Goal: Task Accomplishment & Management: Manage account settings

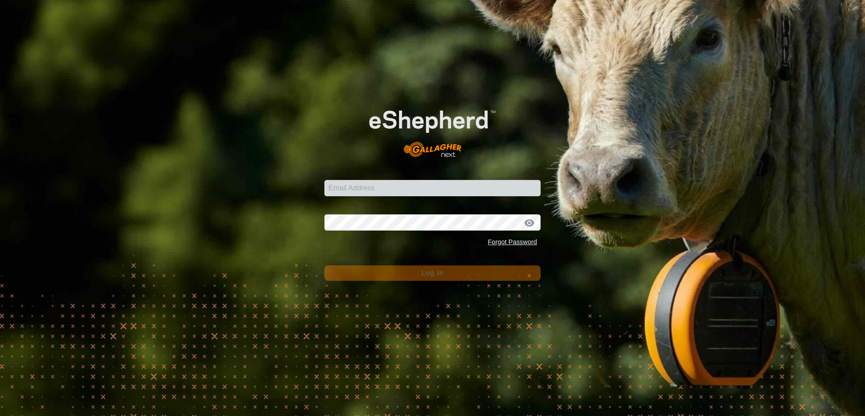
click at [392, 187] on input "Email Address" at bounding box center [433, 188] width 216 height 16
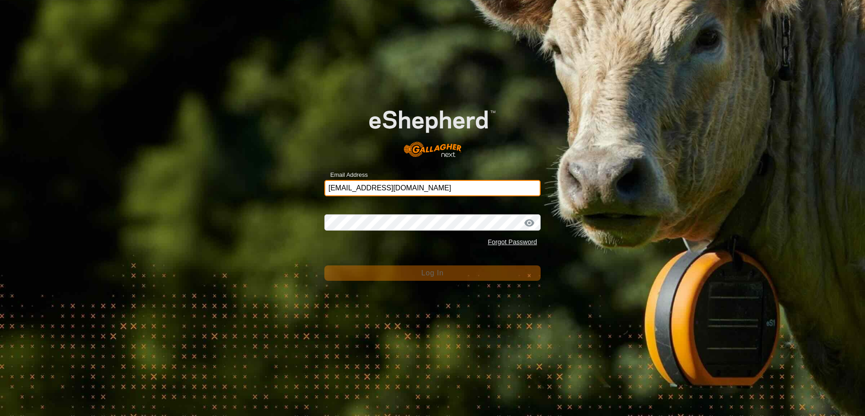
click at [385, 188] on form "Email Address [EMAIL_ADDRESS][DOMAIN_NAME] Password Forgot Password Log In" at bounding box center [433, 186] width 216 height 189
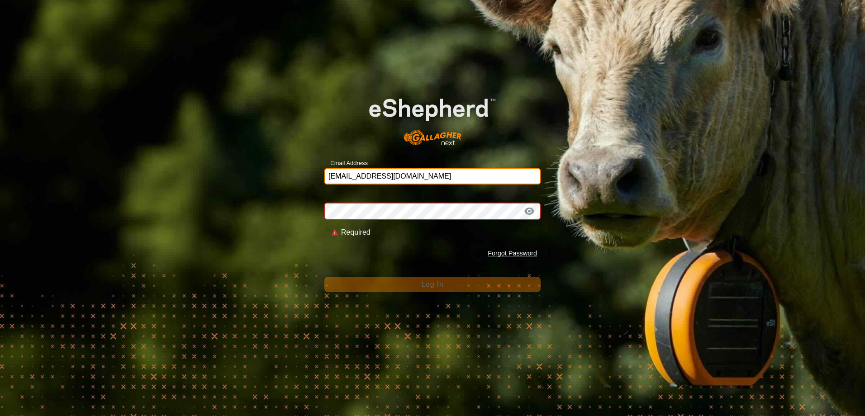
click at [446, 170] on input "[EMAIL_ADDRESS][DOMAIN_NAME]" at bounding box center [433, 176] width 216 height 16
drag, startPoint x: 346, startPoint y: 174, endPoint x: 314, endPoint y: 176, distance: 32.2
click at [314, 176] on div "Email Address [EMAIL_ADDRESS][DOMAIN_NAME] Password Required Forgot Password Lo…" at bounding box center [432, 208] width 865 height 416
type input "[EMAIL_ADDRESS][DOMAIN_NAME]"
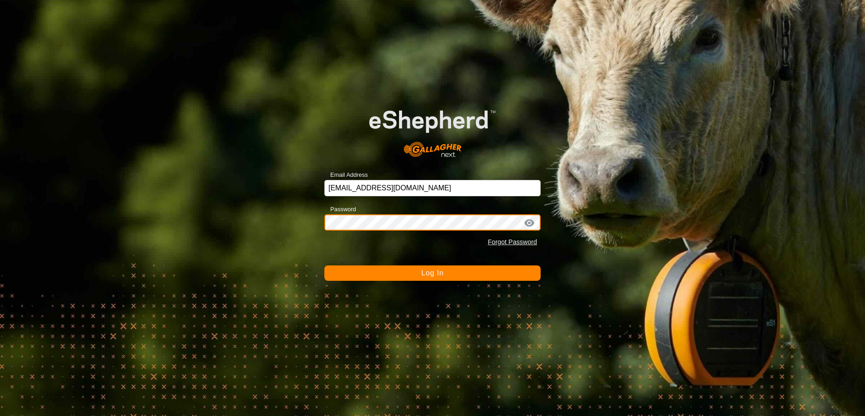
click at [325, 266] on button "Log In" at bounding box center [433, 273] width 216 height 15
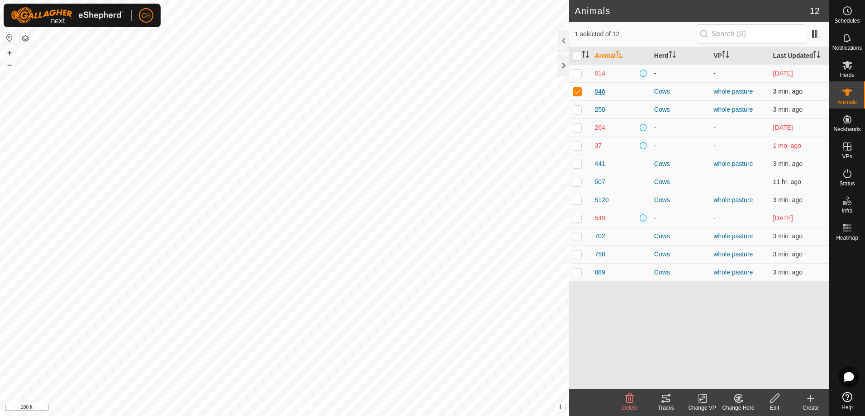
click at [601, 96] on span "046" at bounding box center [600, 92] width 10 height 10
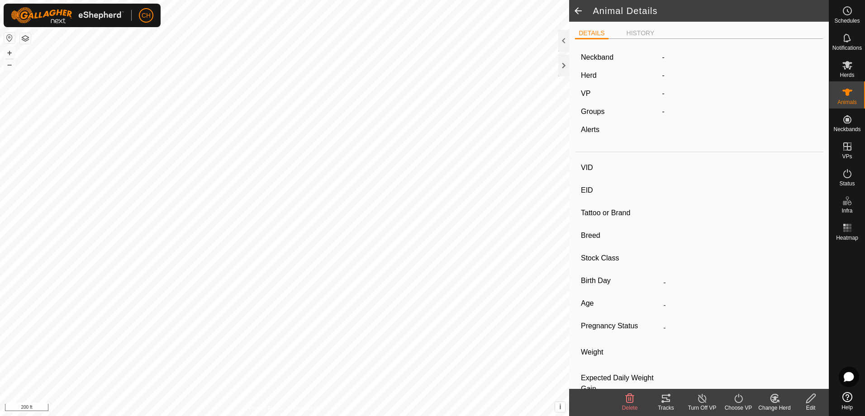
type input "046"
type input "-"
type input "[PERSON_NAME]"
type input "-"
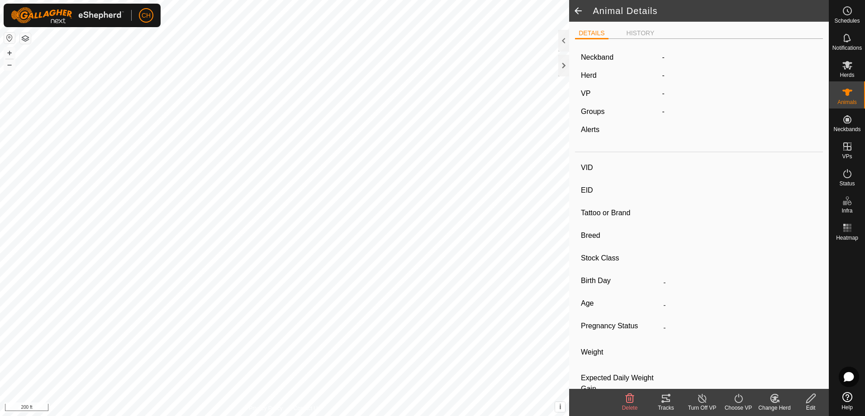
type input "0 kg"
type input "-"
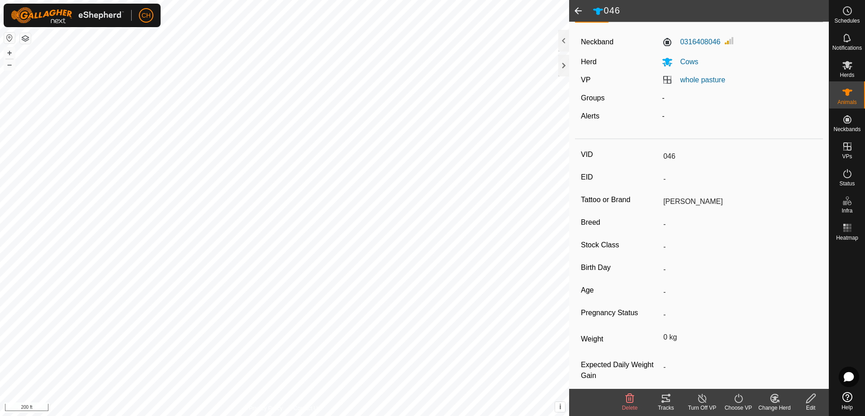
scroll to position [26, 0]
